Goal: Task Accomplishment & Management: Manage account settings

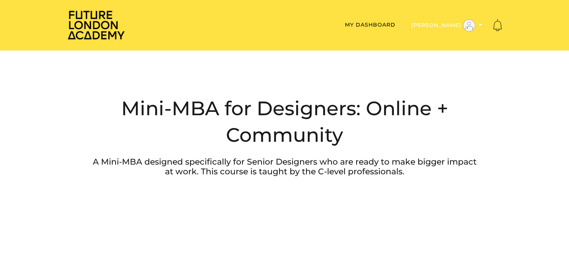
click at [459, 20] on button "[PERSON_NAME]" at bounding box center [447, 25] width 76 height 13
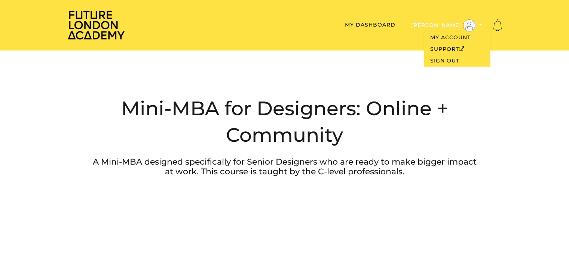
click at [456, 22] on button "[PERSON_NAME]" at bounding box center [447, 25] width 76 height 13
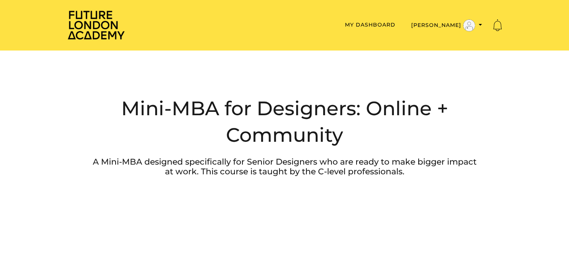
click at [370, 20] on ul "My Dashboard Gemma W My Dashboard My Account Support Sign Out" at bounding box center [317, 25] width 371 height 13
click at [376, 26] on link "My Dashboard" at bounding box center [370, 24] width 51 height 7
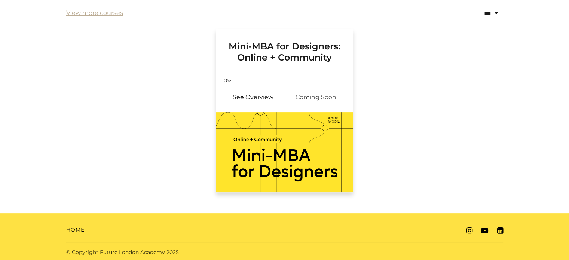
scroll to position [183, 0]
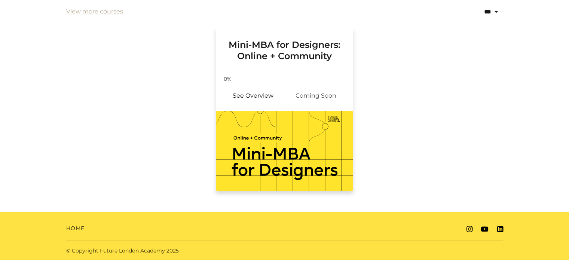
click at [265, 82] on div "Your progress: 0% See Overview Coming Soon" at bounding box center [285, 91] width 138 height 40
click at [266, 96] on link "See Overview" at bounding box center [253, 96] width 63 height 18
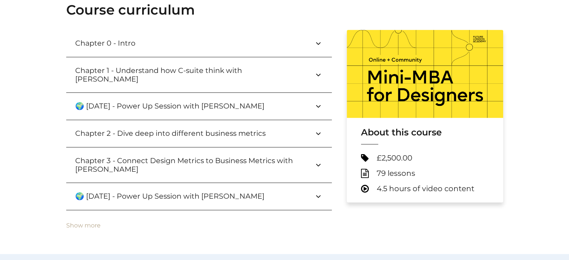
scroll to position [75, 0]
